Goal: Task Accomplishment & Management: Manage account settings

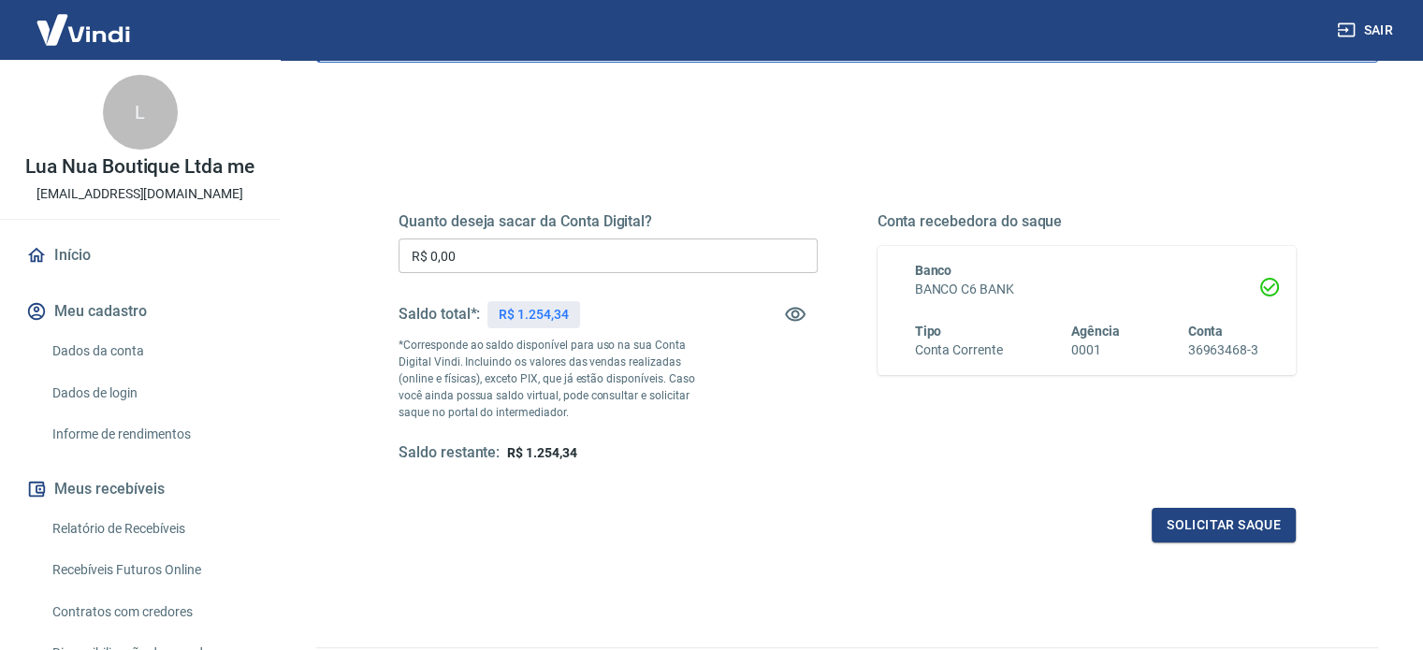
scroll to position [187, 0]
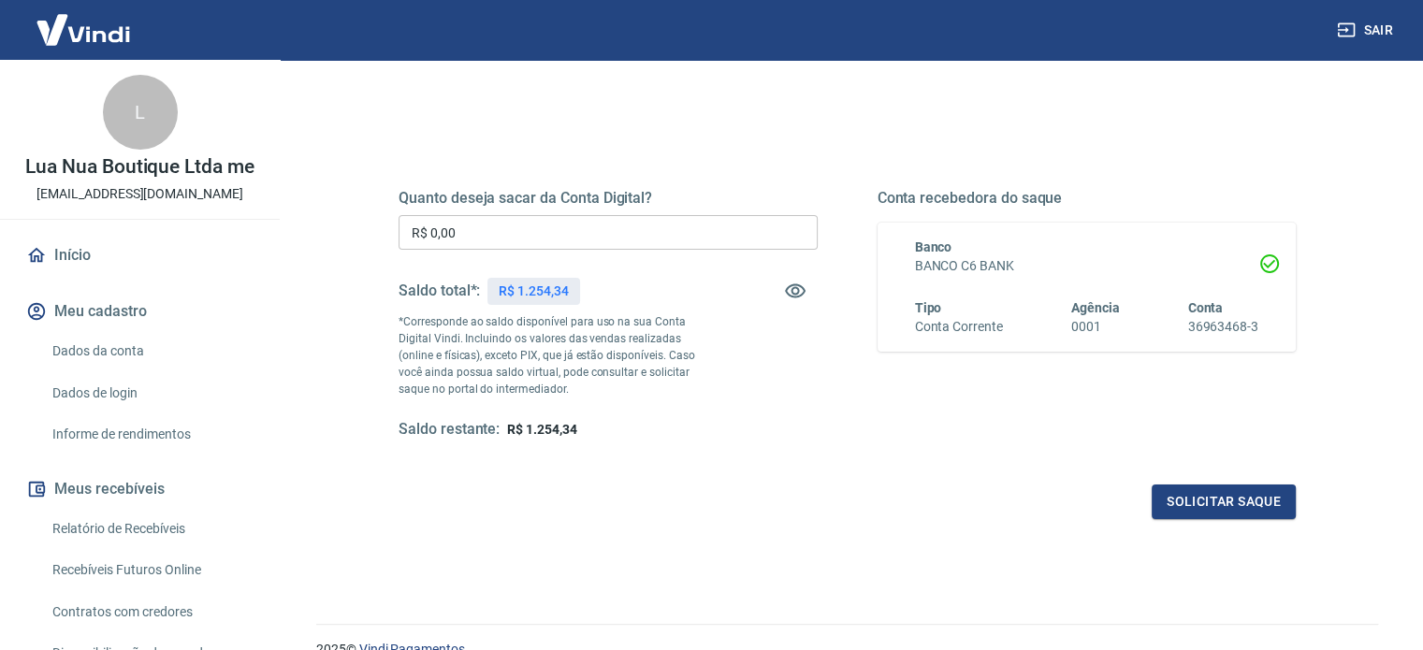
click at [473, 239] on input "R$ 0,00" at bounding box center [607, 232] width 419 height 35
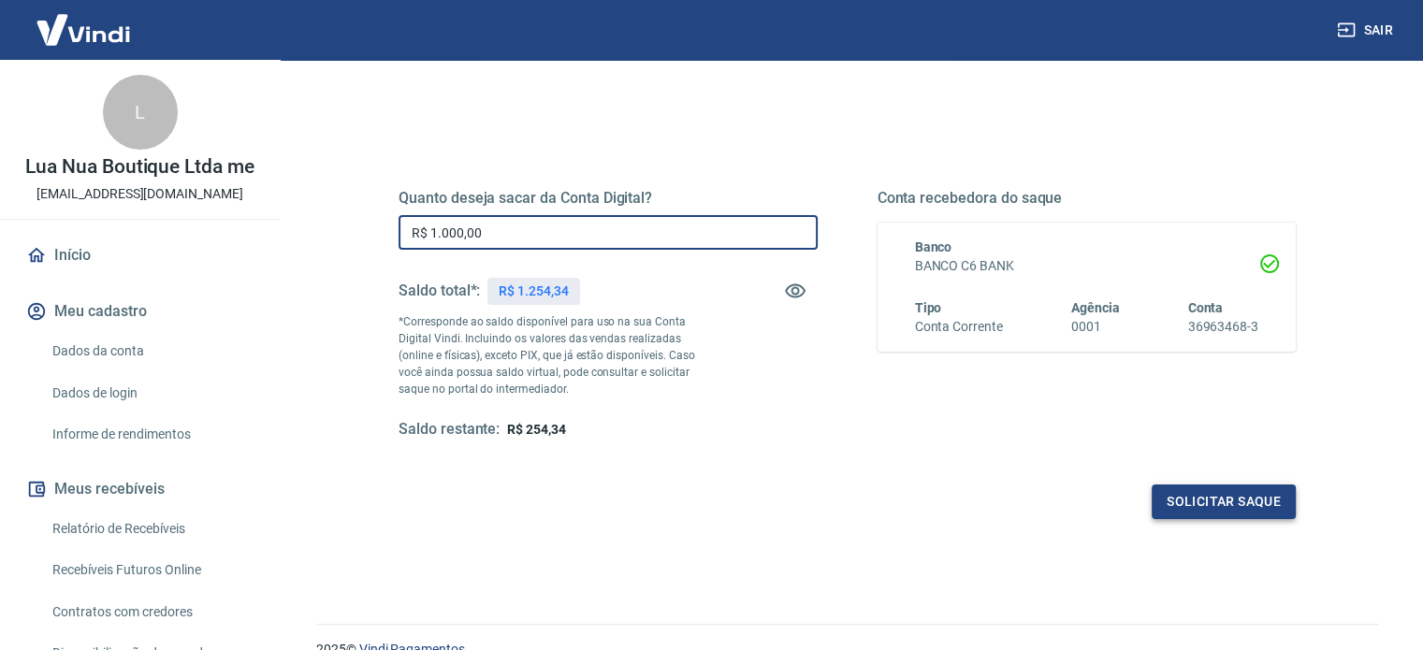
type input "R$ 1.000,00"
click at [1209, 493] on button "Solicitar saque" at bounding box center [1223, 502] width 144 height 35
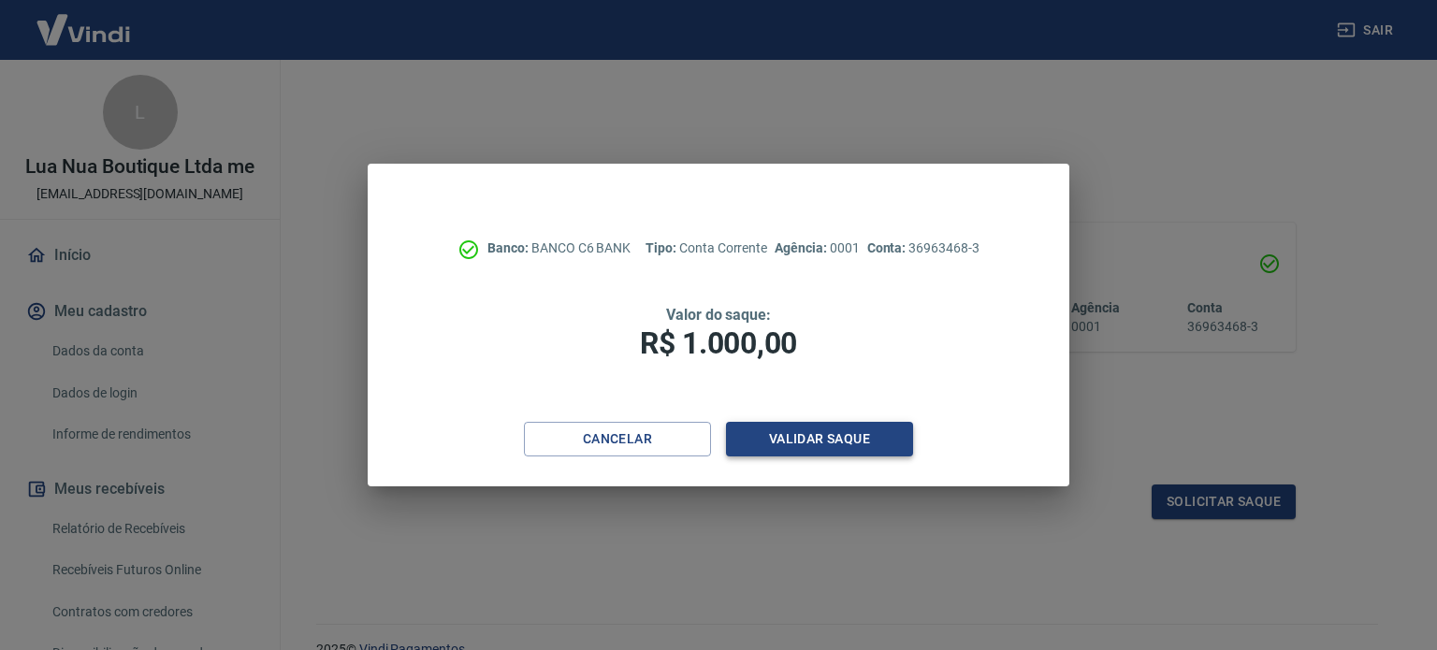
click at [802, 439] on button "Validar saque" at bounding box center [819, 439] width 187 height 35
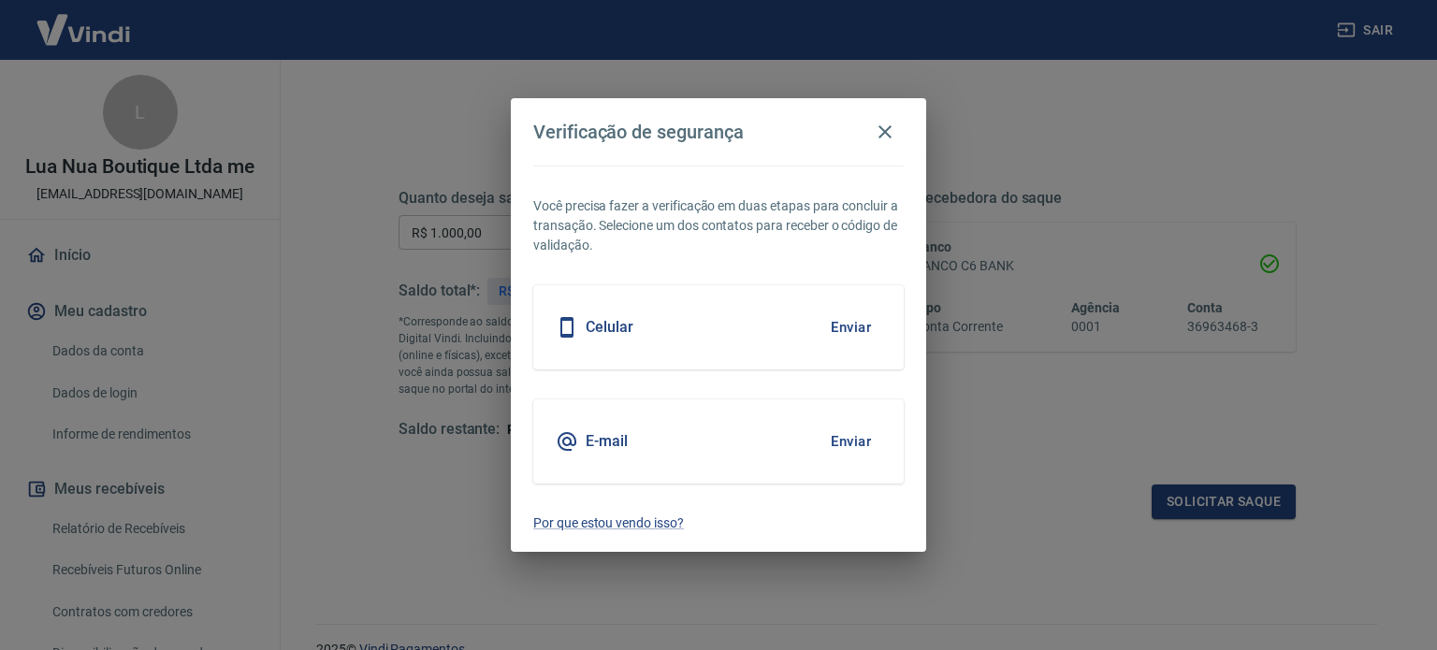
click at [716, 321] on div "Celular Enviar" at bounding box center [718, 327] width 370 height 84
click at [848, 321] on button "Enviar" at bounding box center [850, 327] width 61 height 39
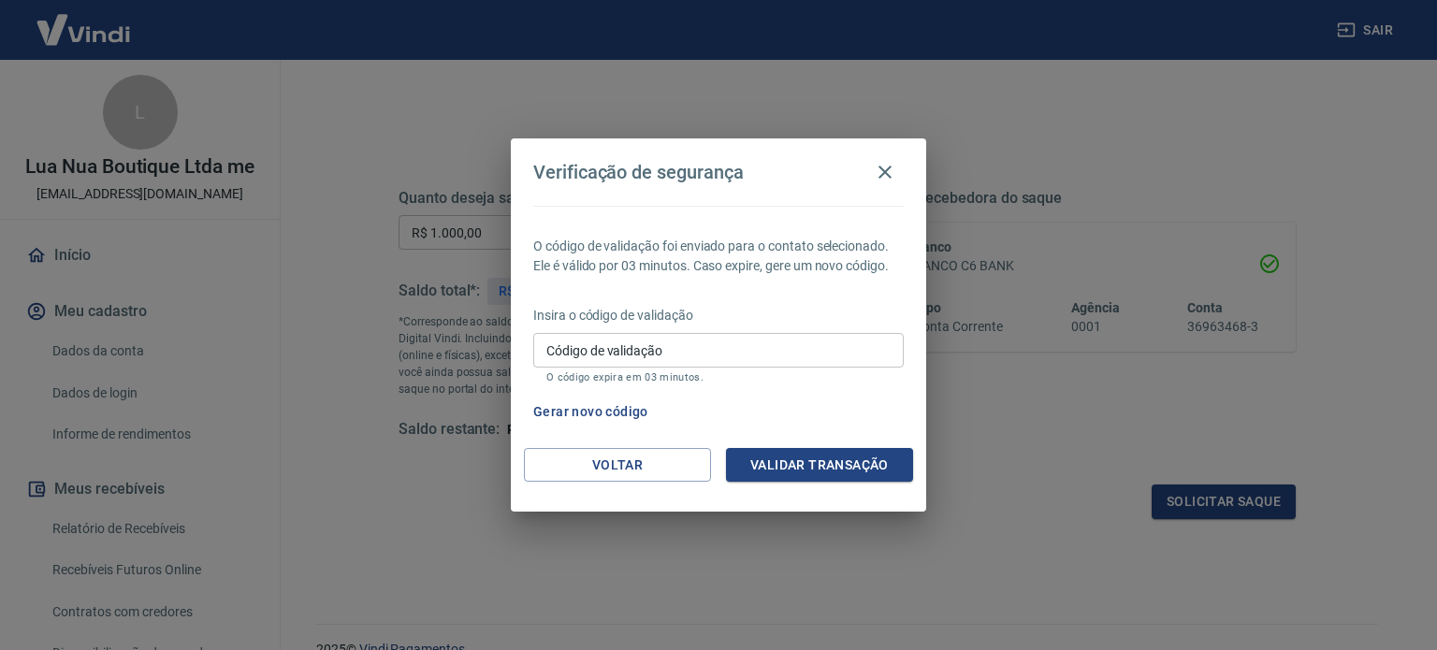
click at [644, 352] on input "Código de validação" at bounding box center [718, 350] width 370 height 35
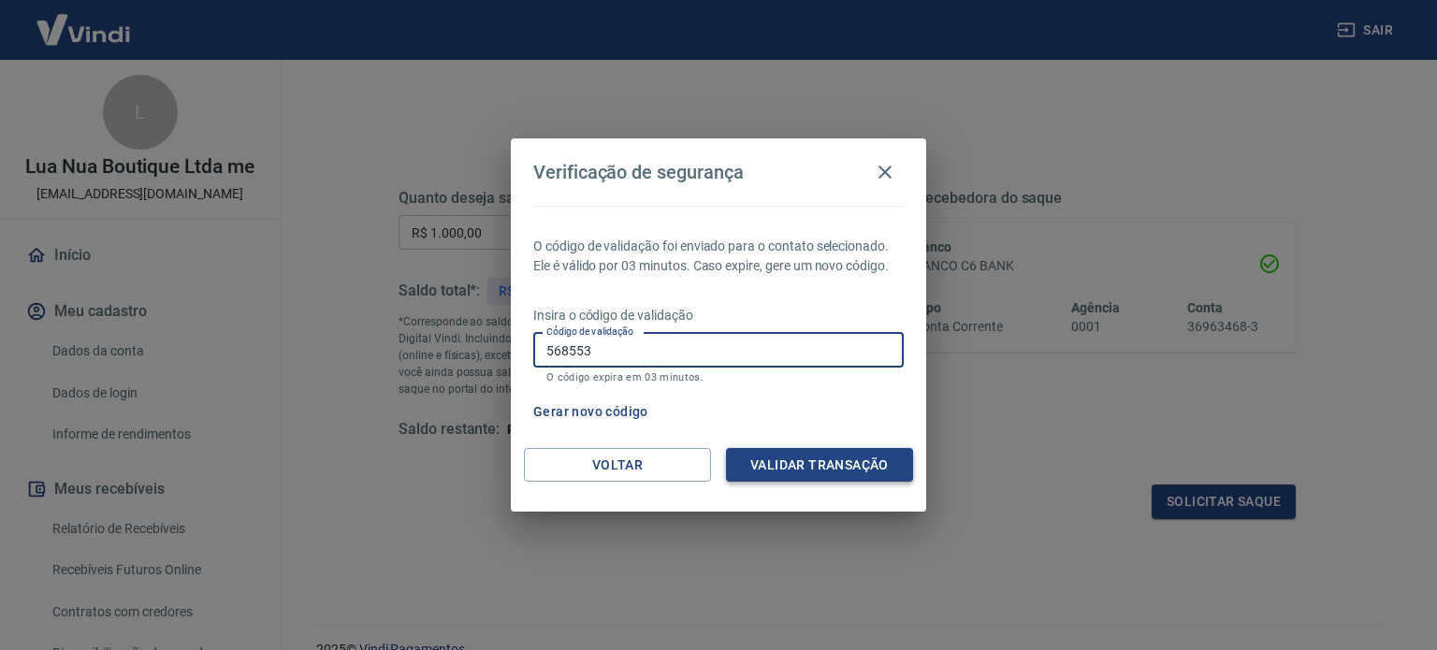
click at [792, 462] on button "Validar transação" at bounding box center [819, 465] width 187 height 35
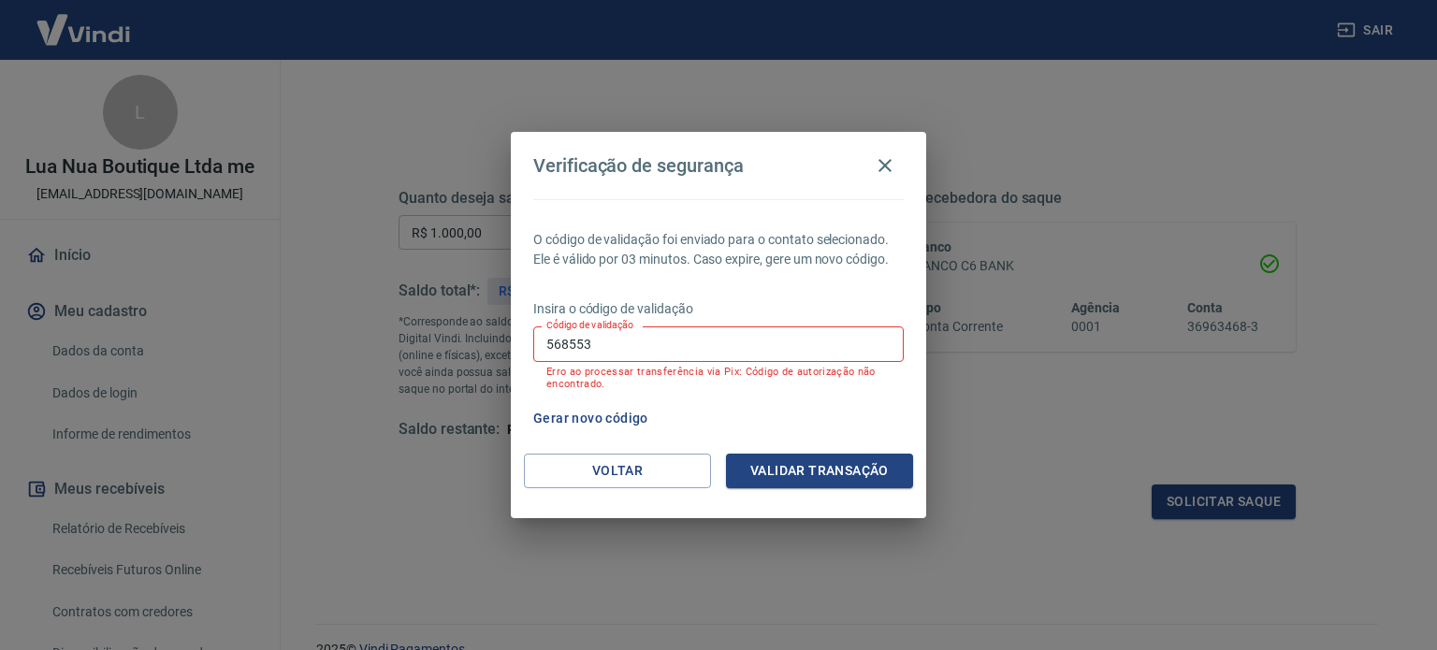
click at [578, 416] on button "Gerar novo código" at bounding box center [591, 418] width 130 height 35
click at [613, 348] on input "568553" at bounding box center [718, 343] width 370 height 35
type input "5"
drag, startPoint x: 582, startPoint y: 416, endPoint x: 594, endPoint y: 423, distance: 13.8
click at [594, 423] on button "Gerar novo código" at bounding box center [591, 418] width 130 height 35
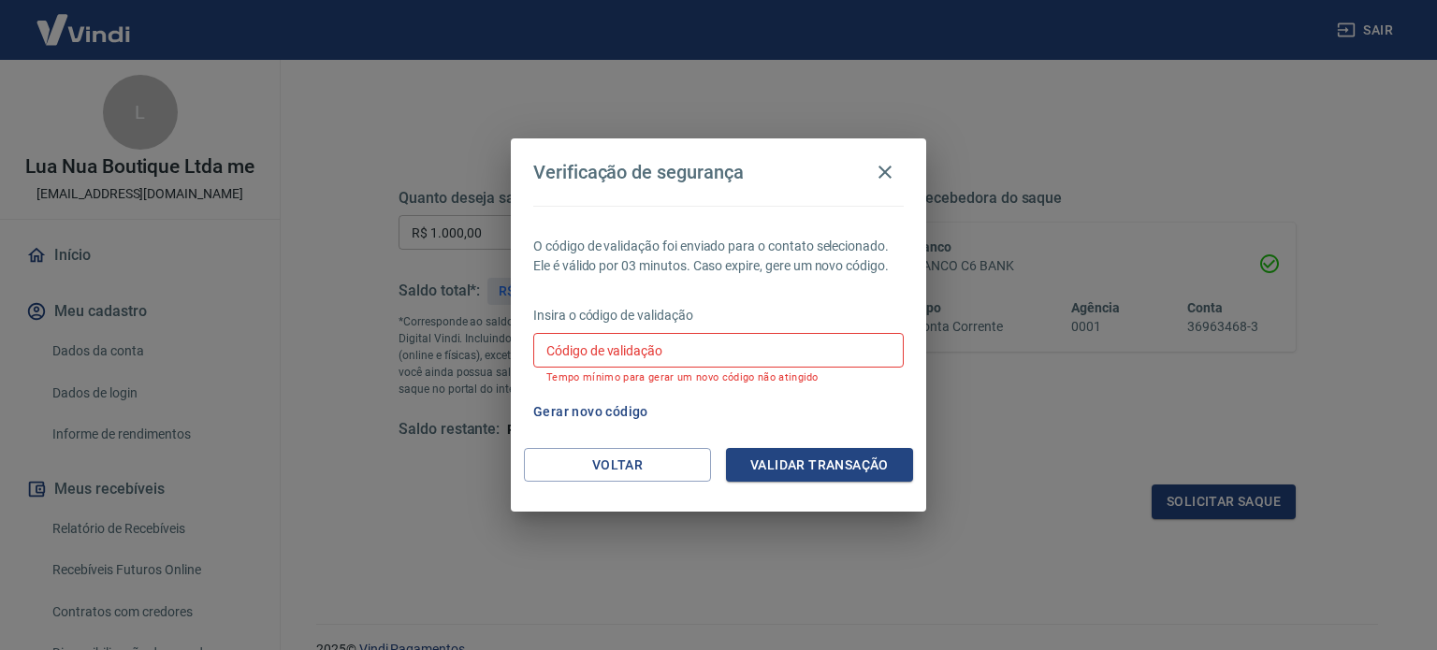
click at [606, 411] on button "Gerar novo código" at bounding box center [591, 412] width 130 height 35
click at [593, 465] on button "Voltar" at bounding box center [617, 465] width 187 height 35
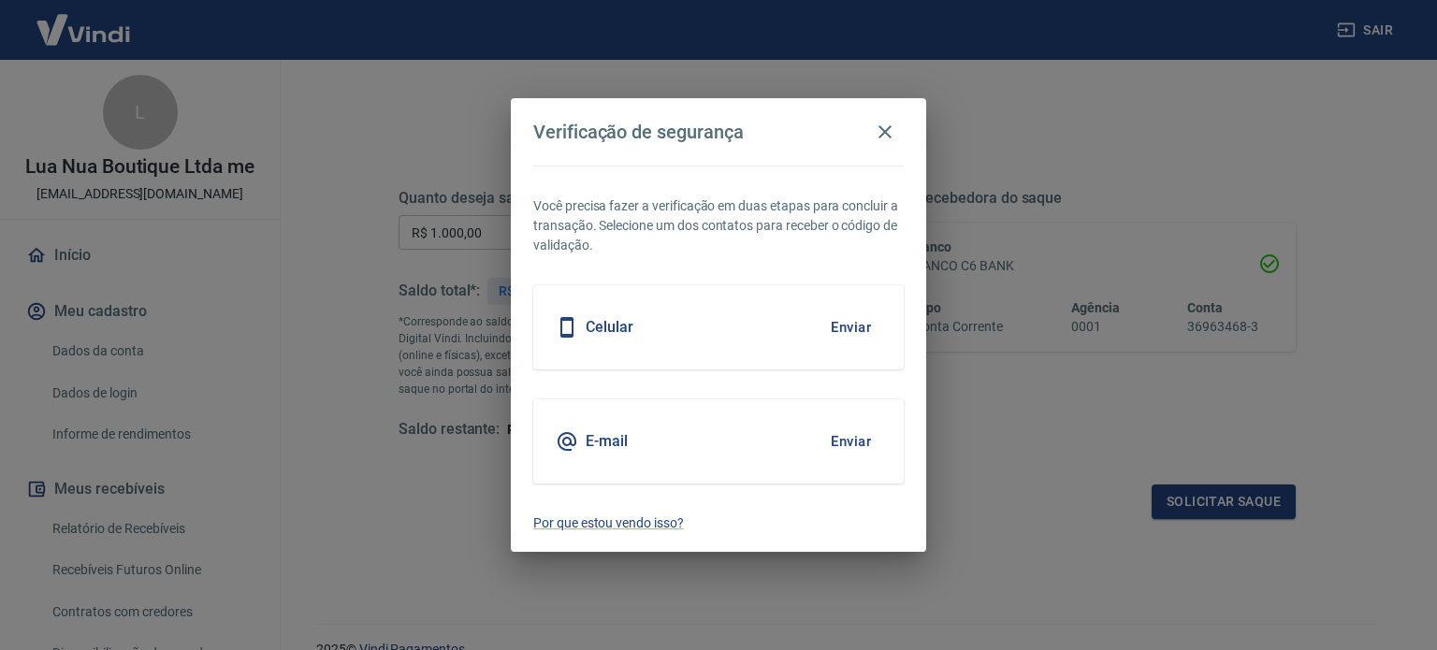
click at [601, 453] on div "E-mail Enviar" at bounding box center [718, 441] width 370 height 84
click at [842, 442] on button "Enviar" at bounding box center [850, 441] width 61 height 39
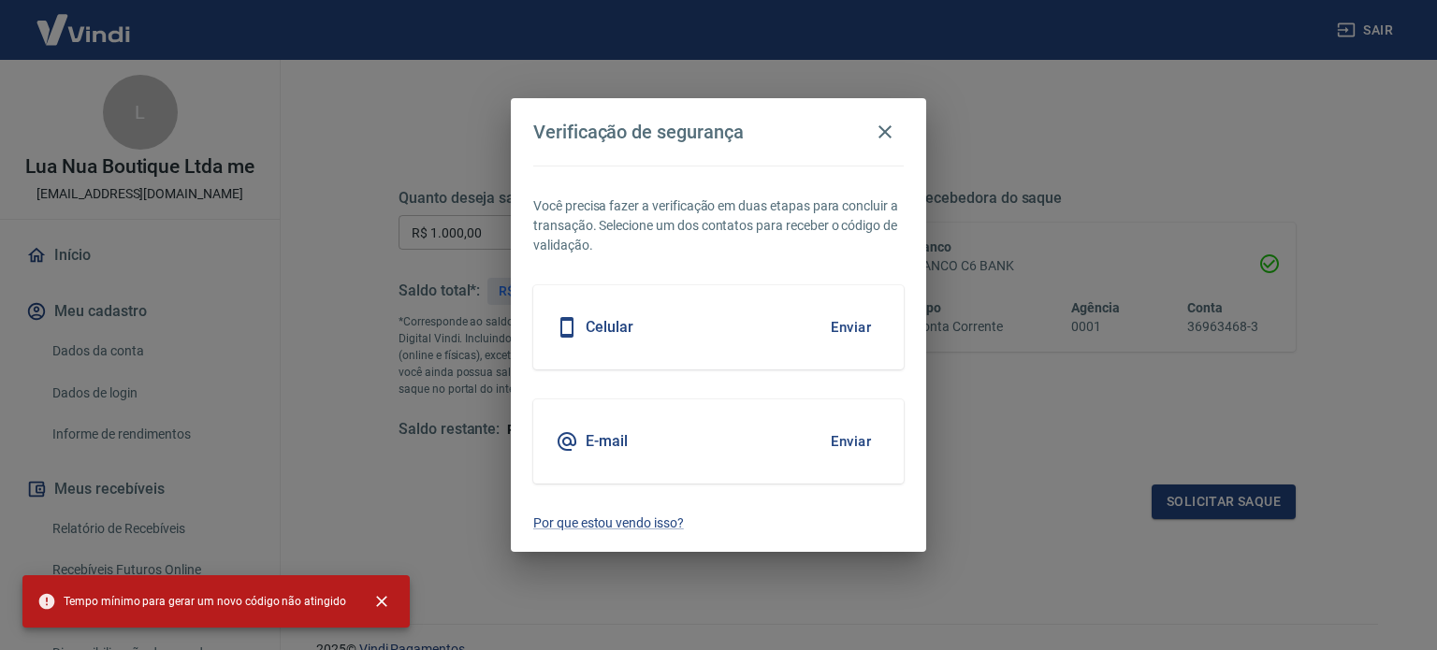
click at [841, 441] on button "Enviar" at bounding box center [850, 441] width 61 height 39
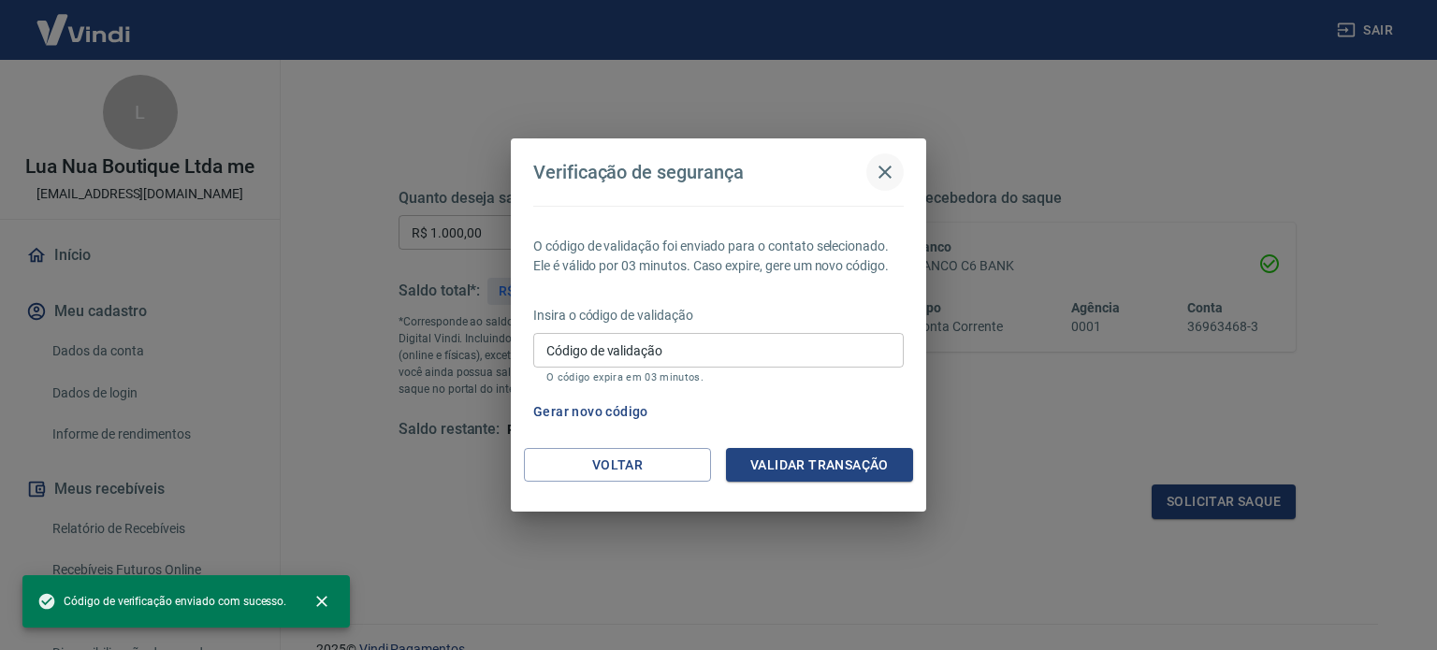
click at [883, 171] on icon "button" at bounding box center [885, 172] width 22 height 22
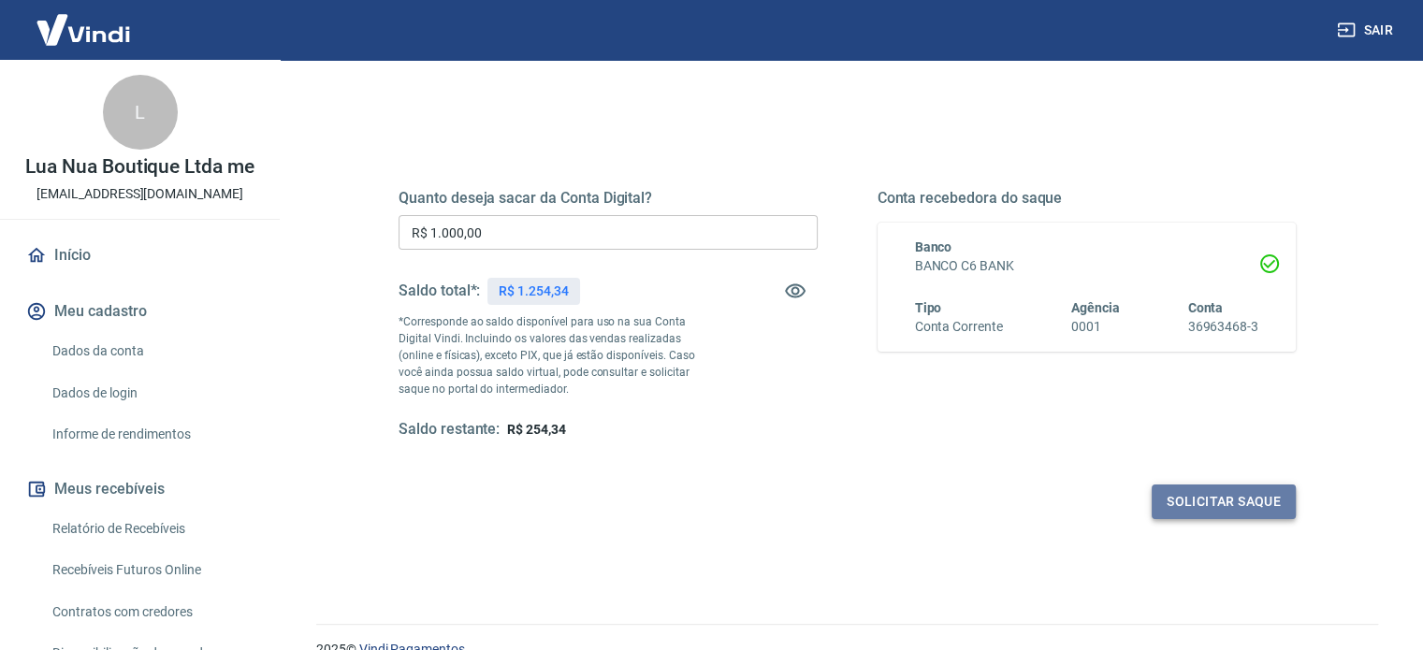
click at [1223, 502] on button "Solicitar saque" at bounding box center [1223, 502] width 144 height 35
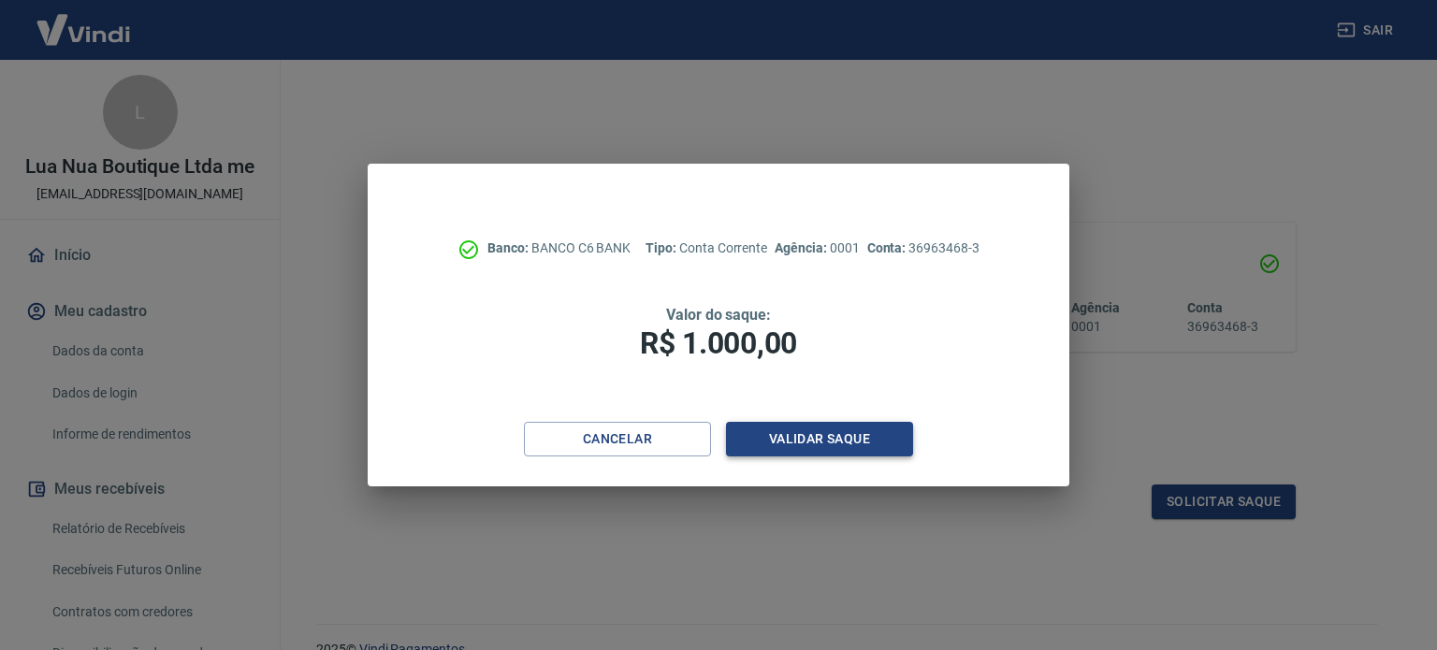
click at [822, 433] on button "Validar saque" at bounding box center [819, 439] width 187 height 35
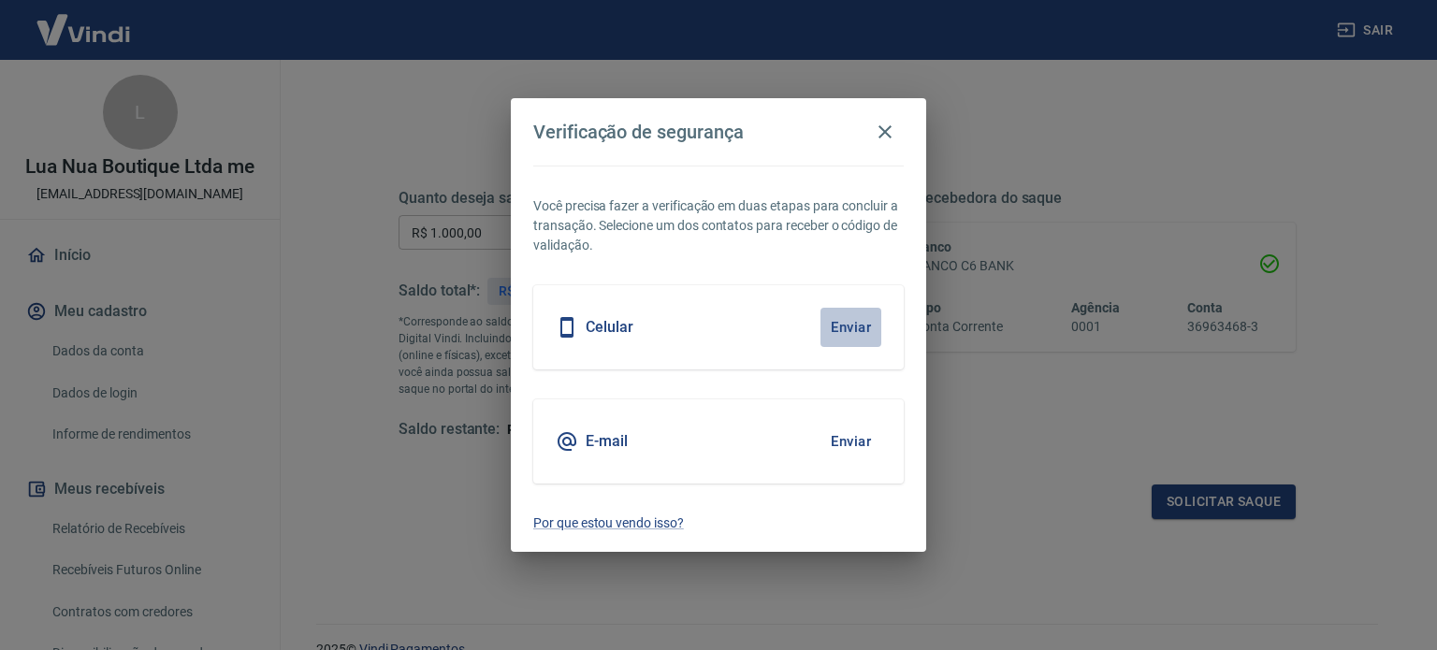
click at [840, 324] on button "Enviar" at bounding box center [850, 327] width 61 height 39
click at [885, 135] on icon "button" at bounding box center [885, 132] width 22 height 22
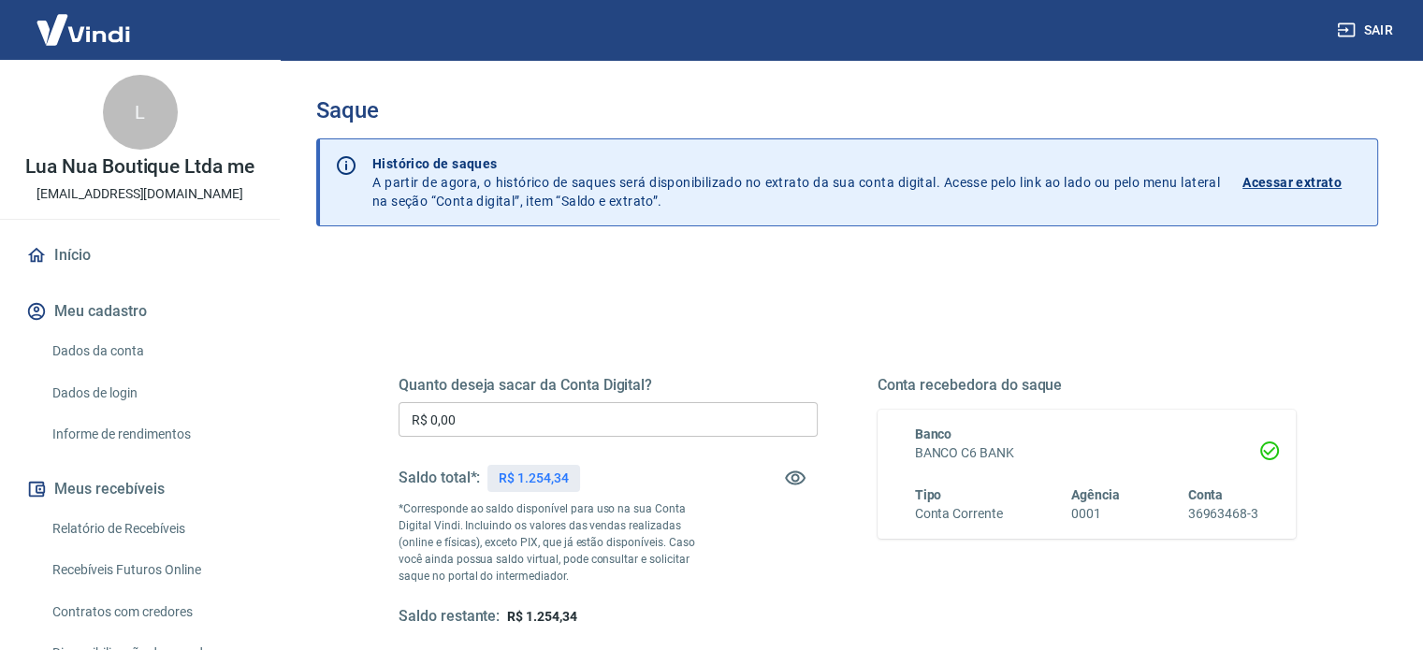
click at [110, 355] on link "Dados da conta" at bounding box center [151, 351] width 212 height 38
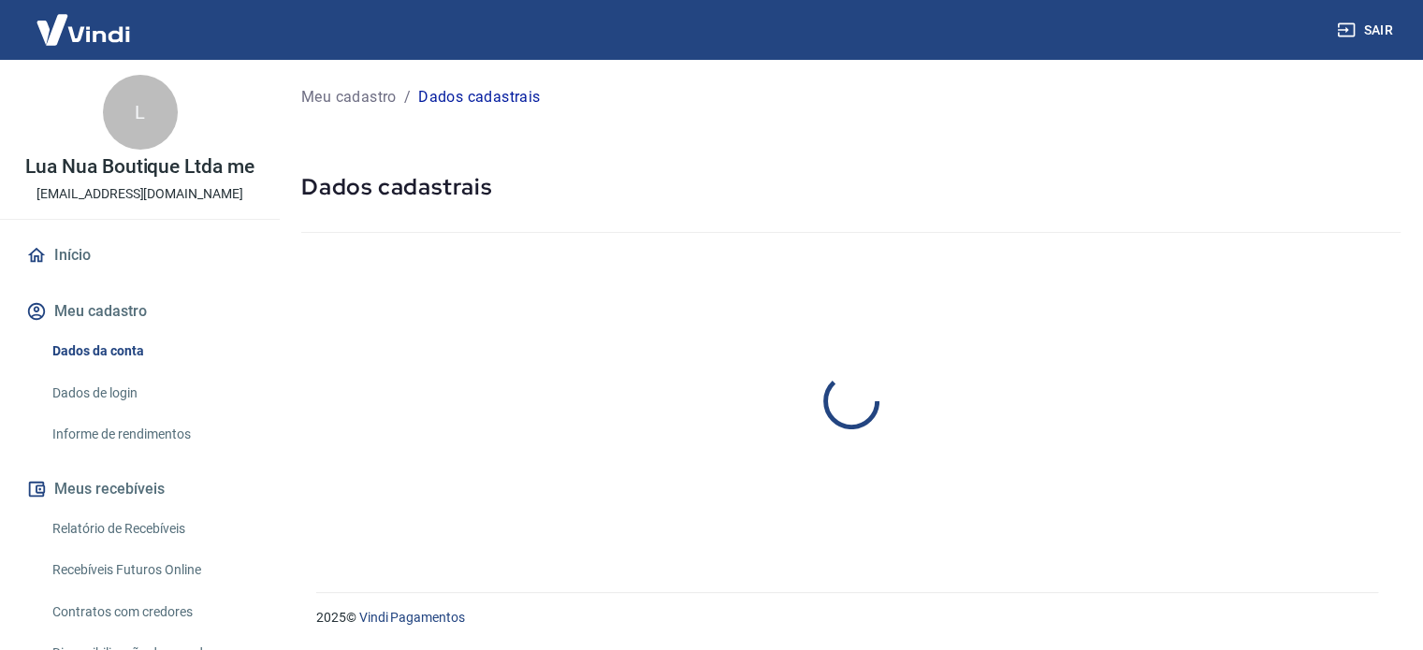
select select "SP"
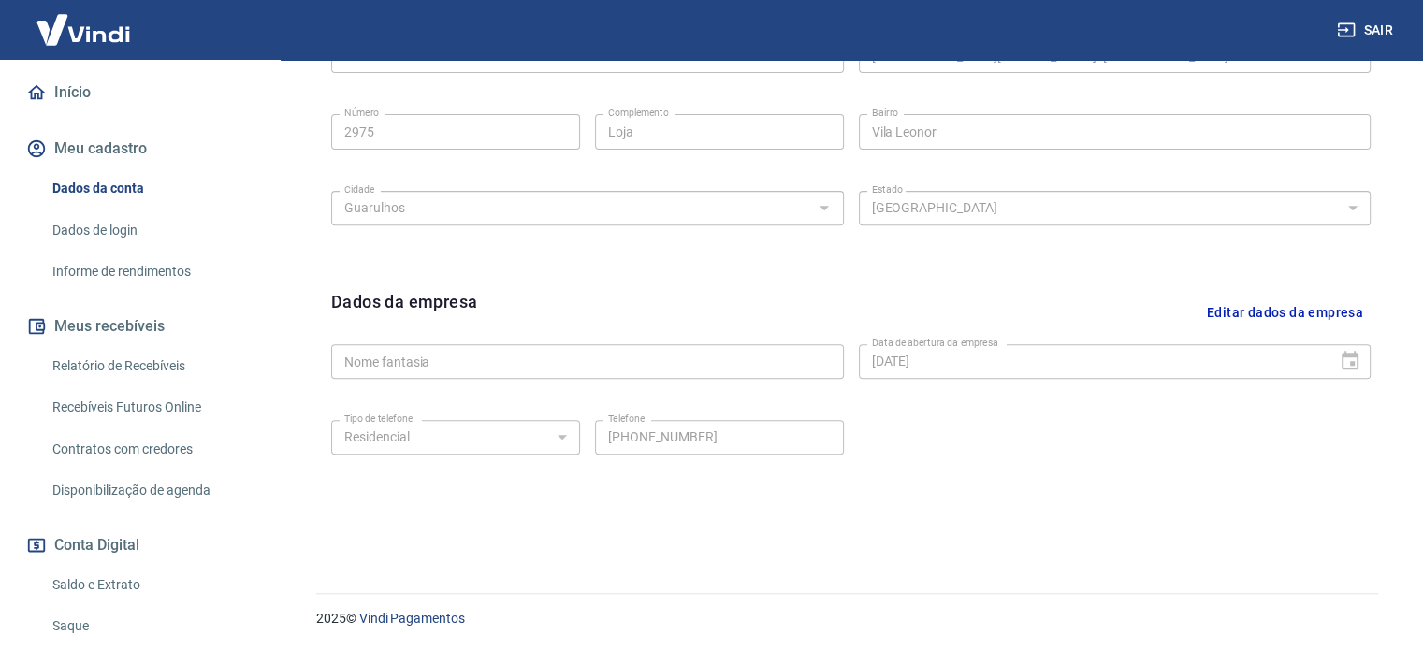
scroll to position [187, 0]
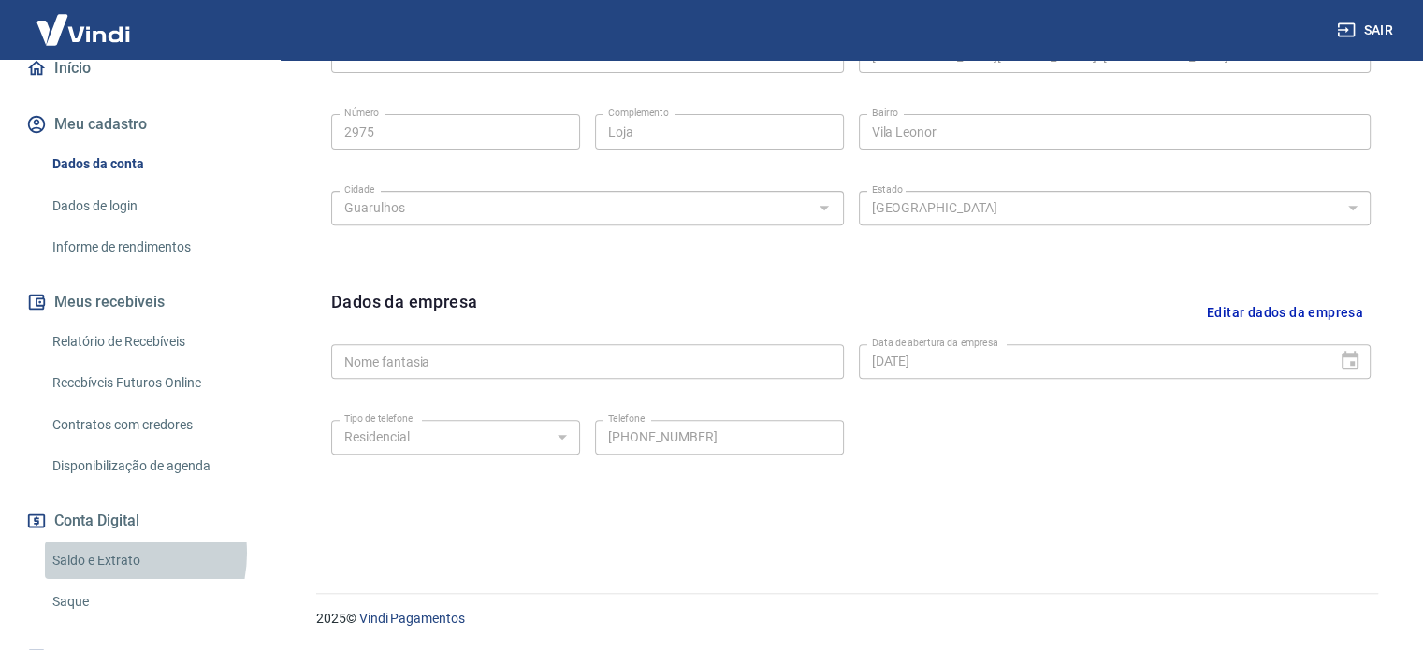
click at [107, 553] on link "Saldo e Extrato" at bounding box center [151, 561] width 212 height 38
